Goal: Transaction & Acquisition: Obtain resource

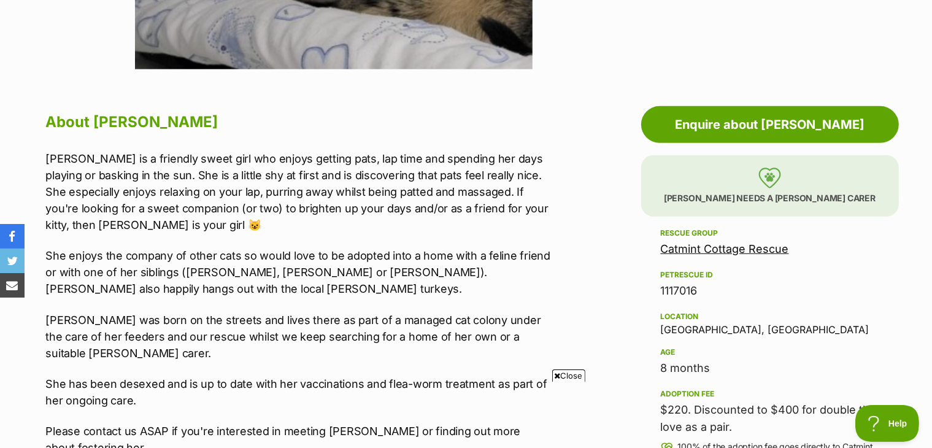
scroll to position [554, 0]
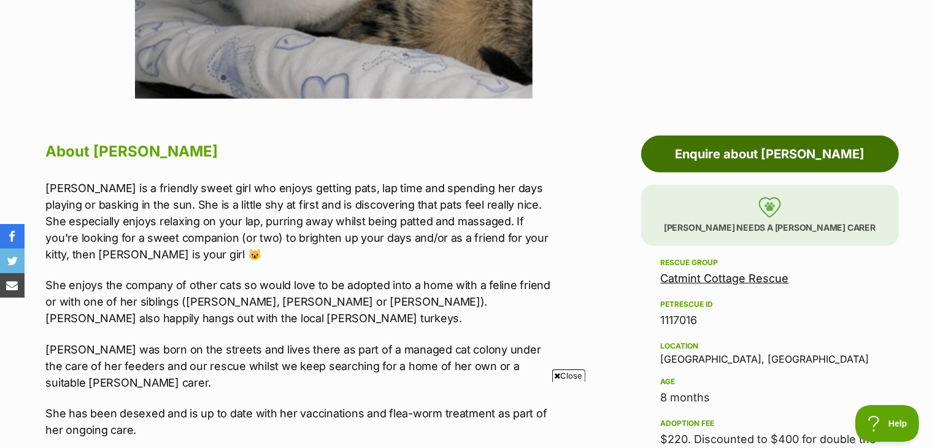
click at [851, 150] on link "Enquire about [PERSON_NAME]" at bounding box center [770, 154] width 258 height 37
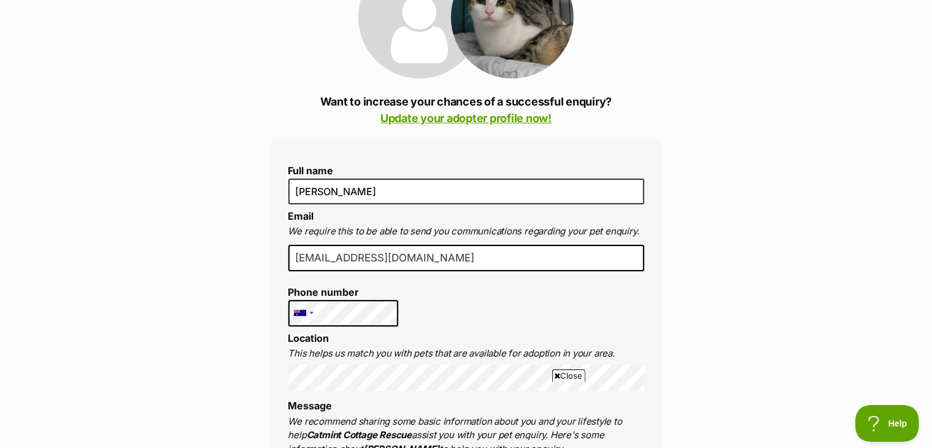
click at [372, 334] on li "Location This helps us match you with pets that are available for adoption in y…" at bounding box center [466, 361] width 356 height 59
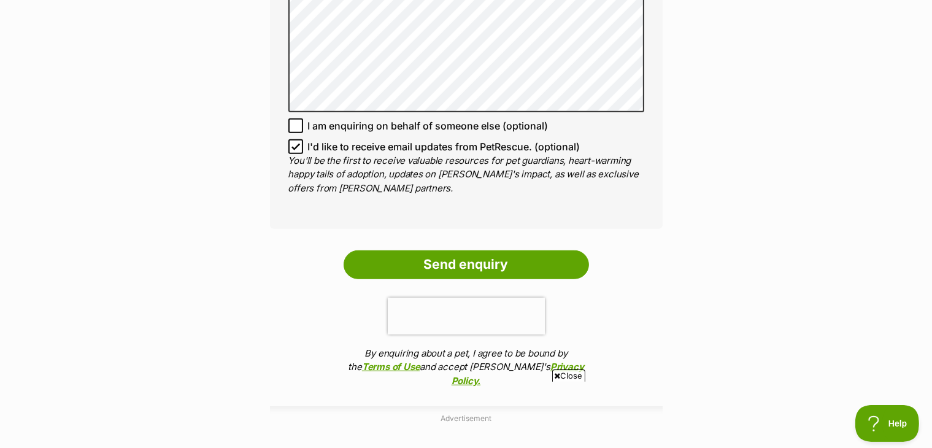
scroll to position [967, 0]
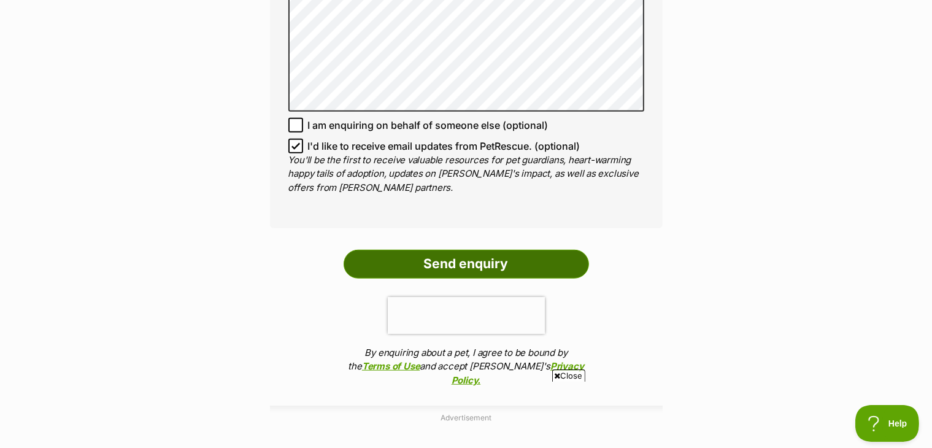
click at [524, 250] on input "Send enquiry" at bounding box center [466, 264] width 245 height 28
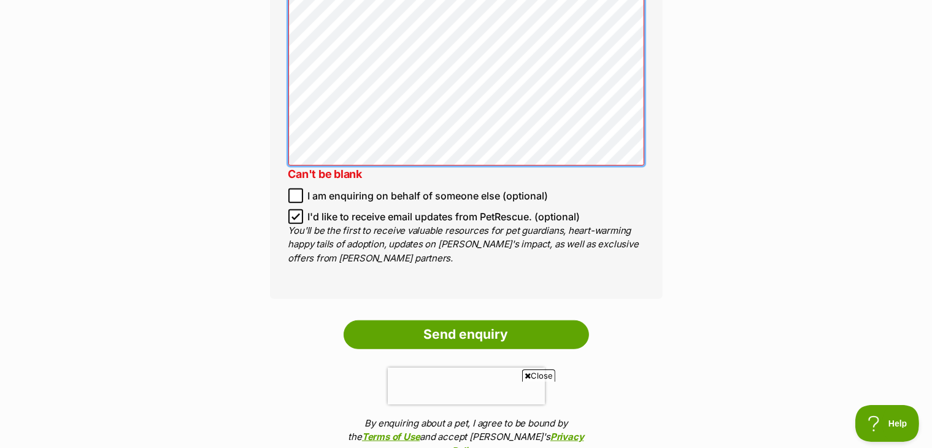
scroll to position [988, 0]
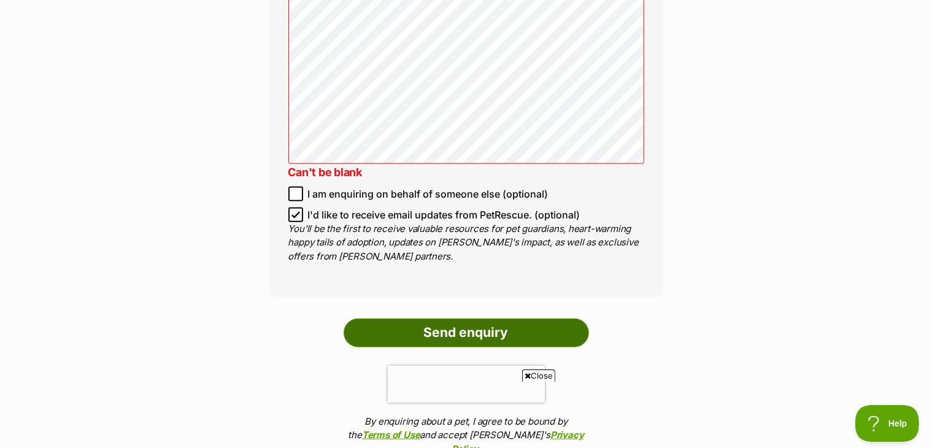
click at [534, 318] on input "Send enquiry" at bounding box center [466, 332] width 245 height 28
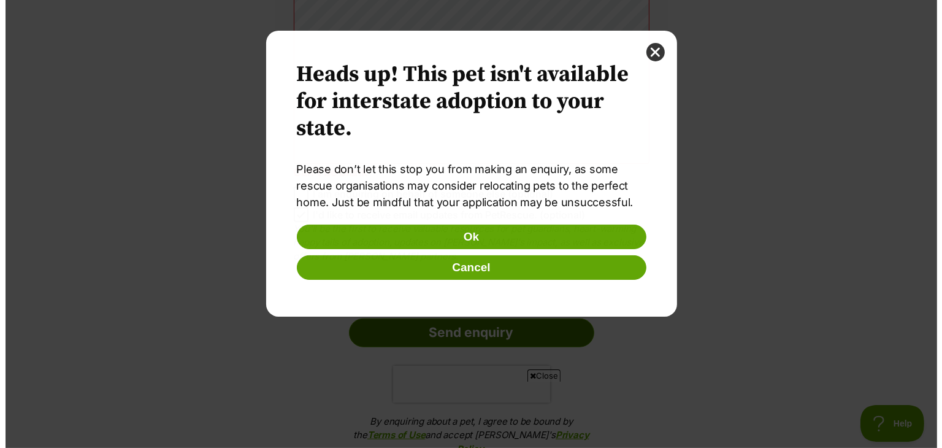
scroll to position [0, 0]
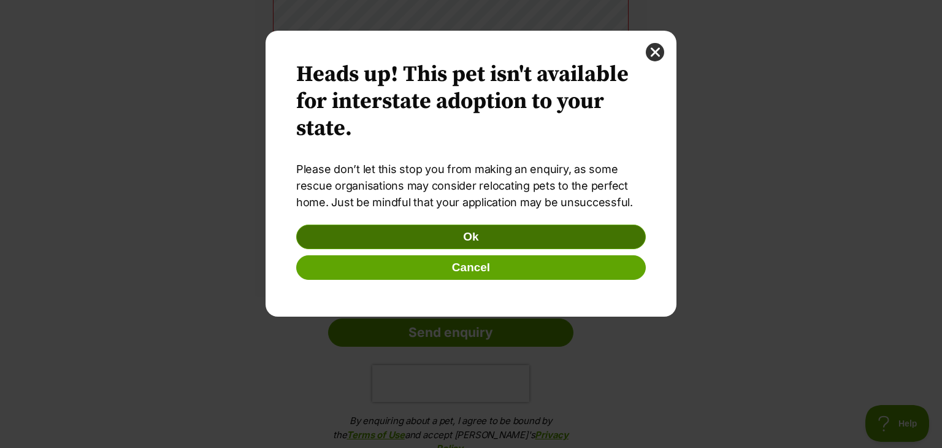
click at [582, 245] on button "Ok" at bounding box center [471, 237] width 350 height 25
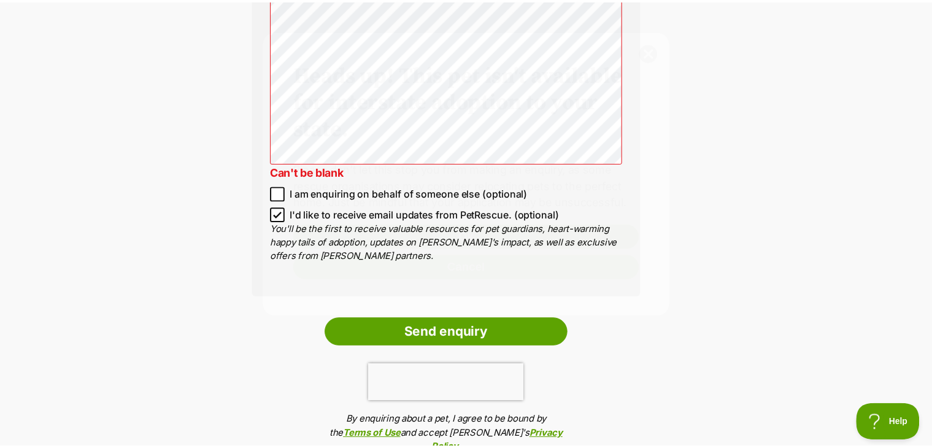
scroll to position [988, 0]
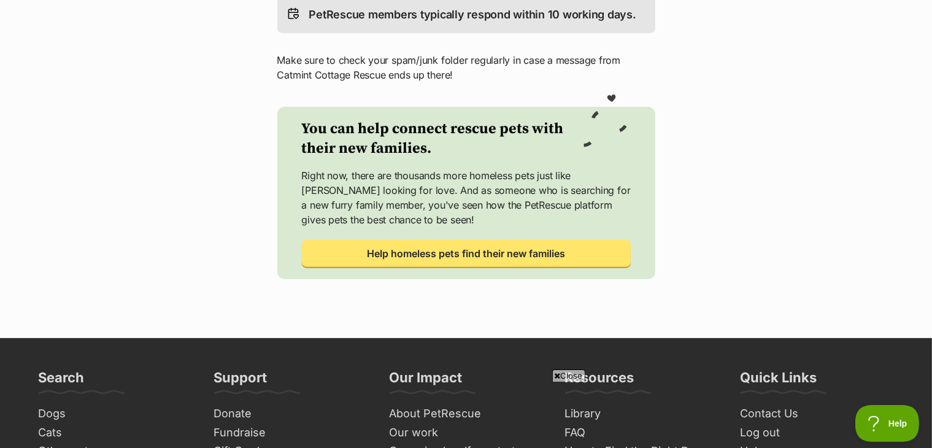
scroll to position [451, 0]
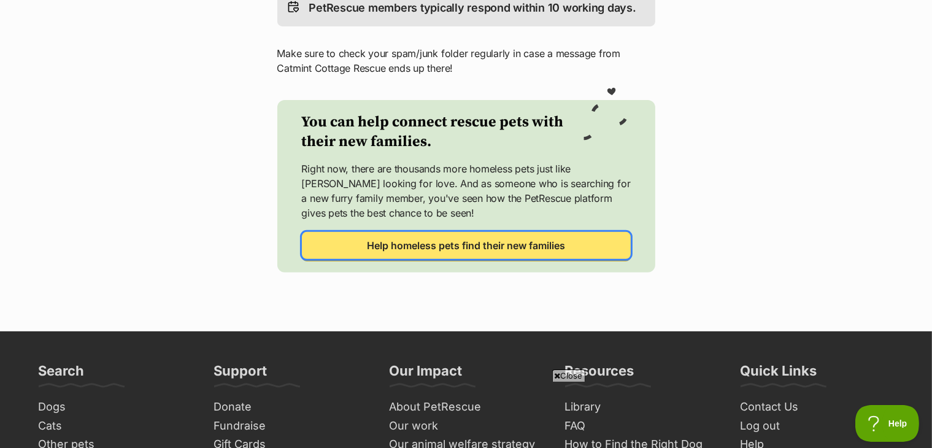
click at [571, 256] on link "Help homeless pets find their new families" at bounding box center [466, 245] width 329 height 27
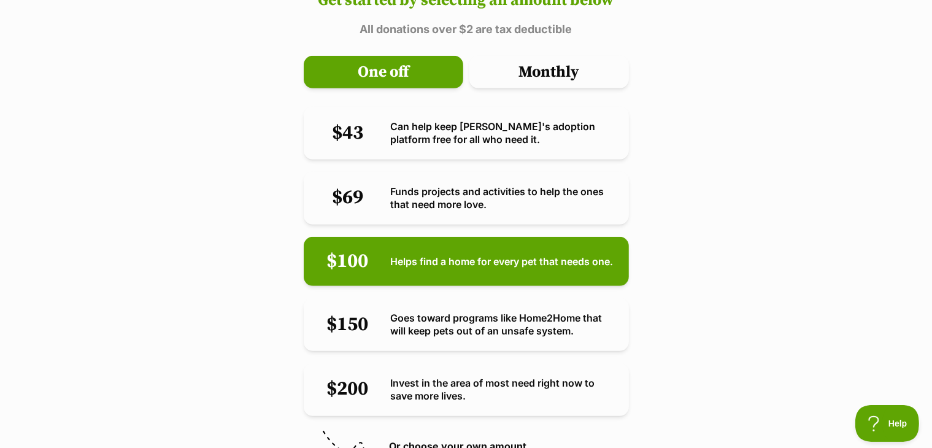
scroll to position [621, 0]
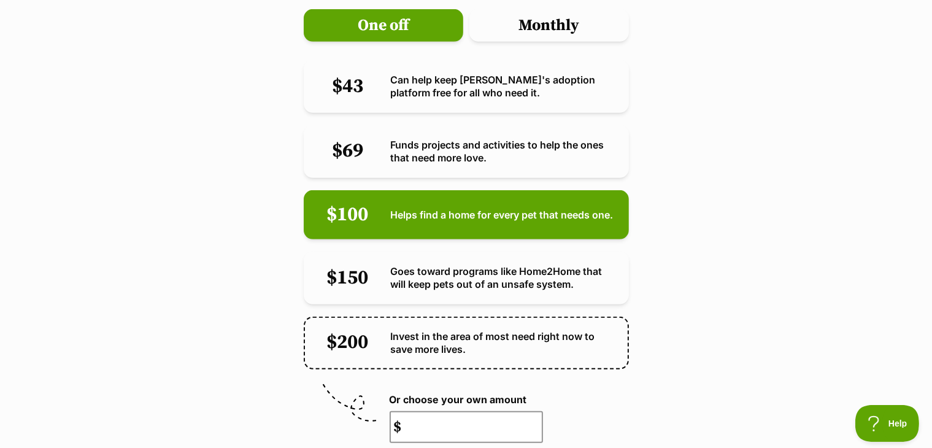
click at [503, 330] on span "Invest in the area of most need right now to save more lives." at bounding box center [503, 343] width 225 height 26
click at [312, 317] on input "$200 Invest in the area of most need right now to save more lives." at bounding box center [308, 321] width 8 height 8
radio input "true"
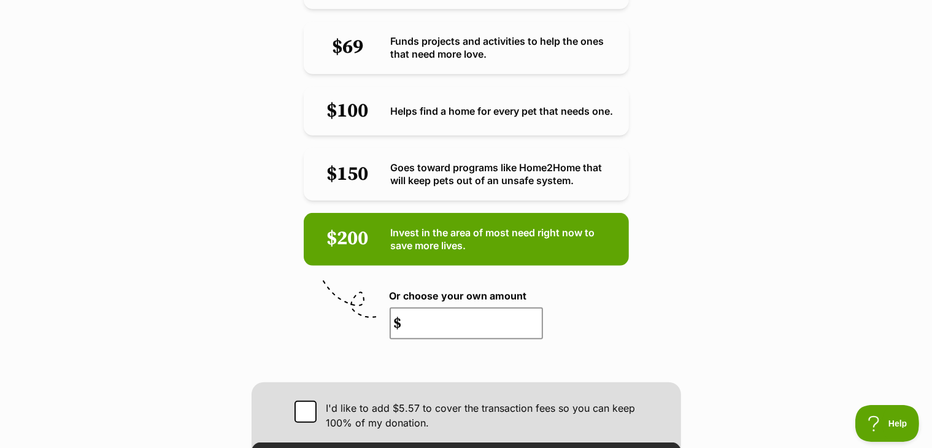
scroll to position [724, 0]
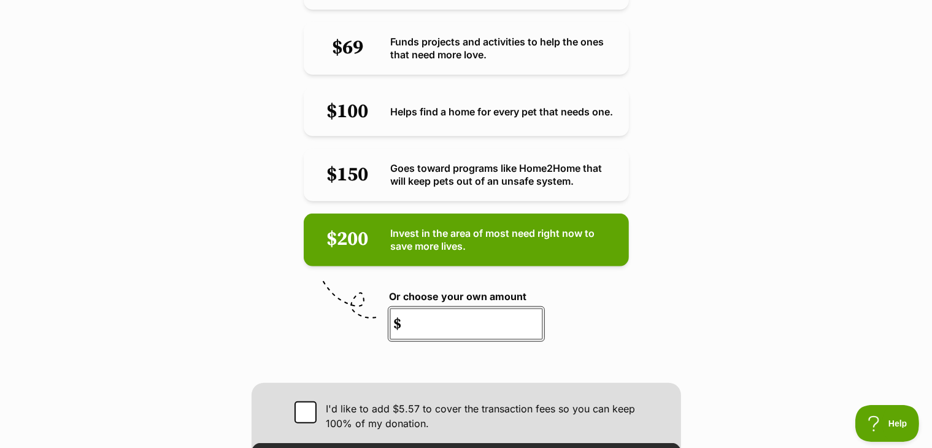
click at [476, 308] on input "number" at bounding box center [466, 324] width 153 height 32
type input "2"
type input "6700000000000000000000000000000000000000000000000000000000000000000000000000000…"
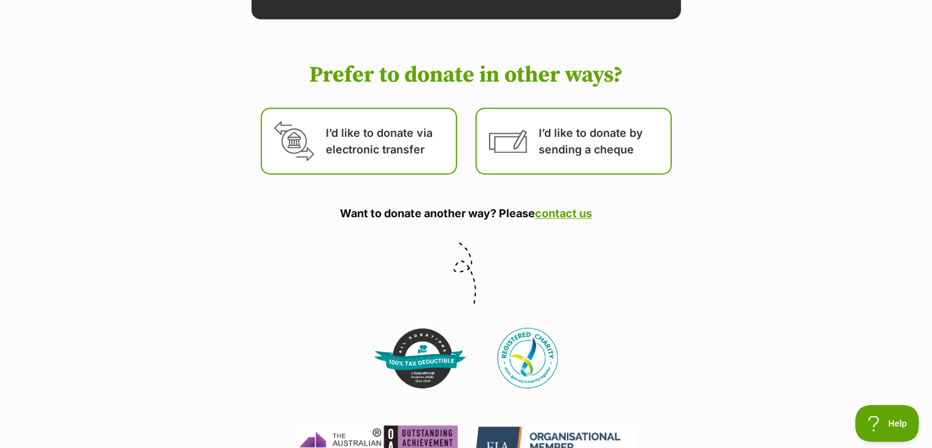
scroll to position [2275, 0]
